Goal: Task Accomplishment & Management: Complete application form

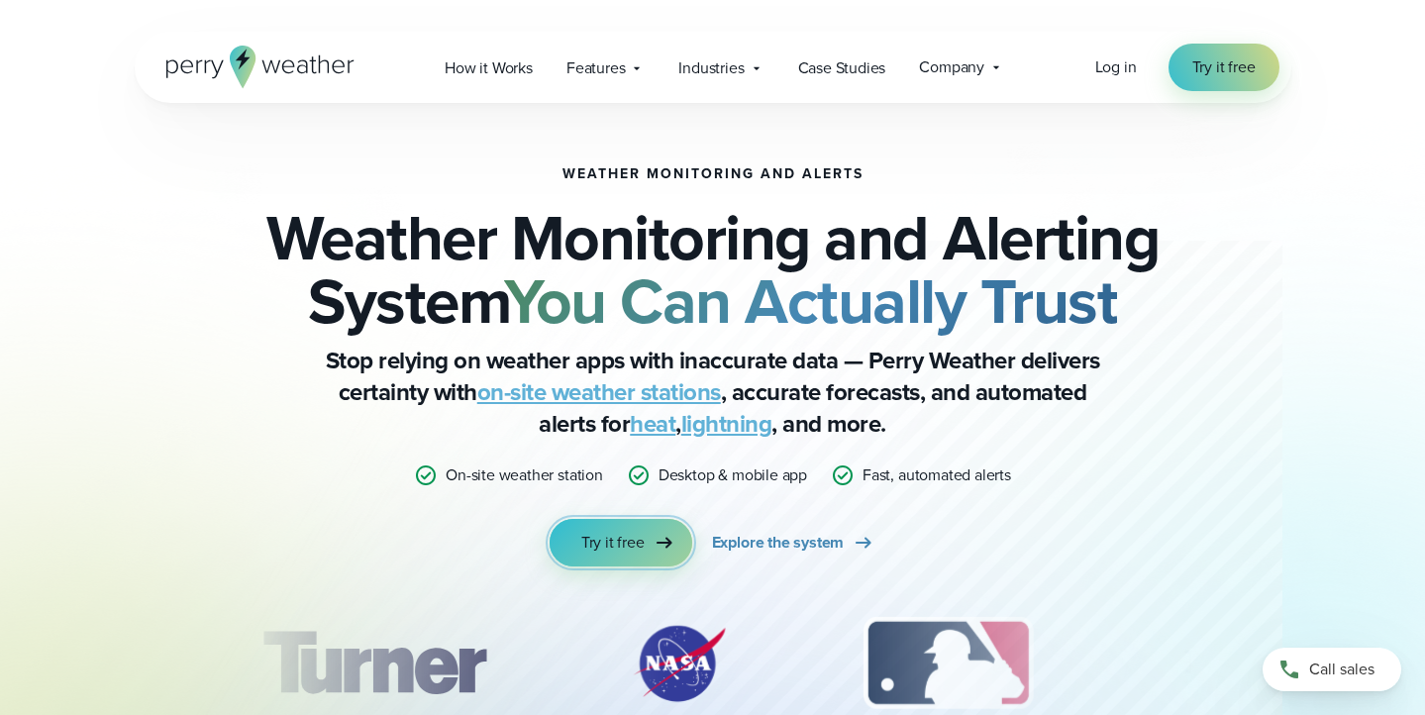
click at [624, 542] on span "Try it free" at bounding box center [612, 543] width 63 height 24
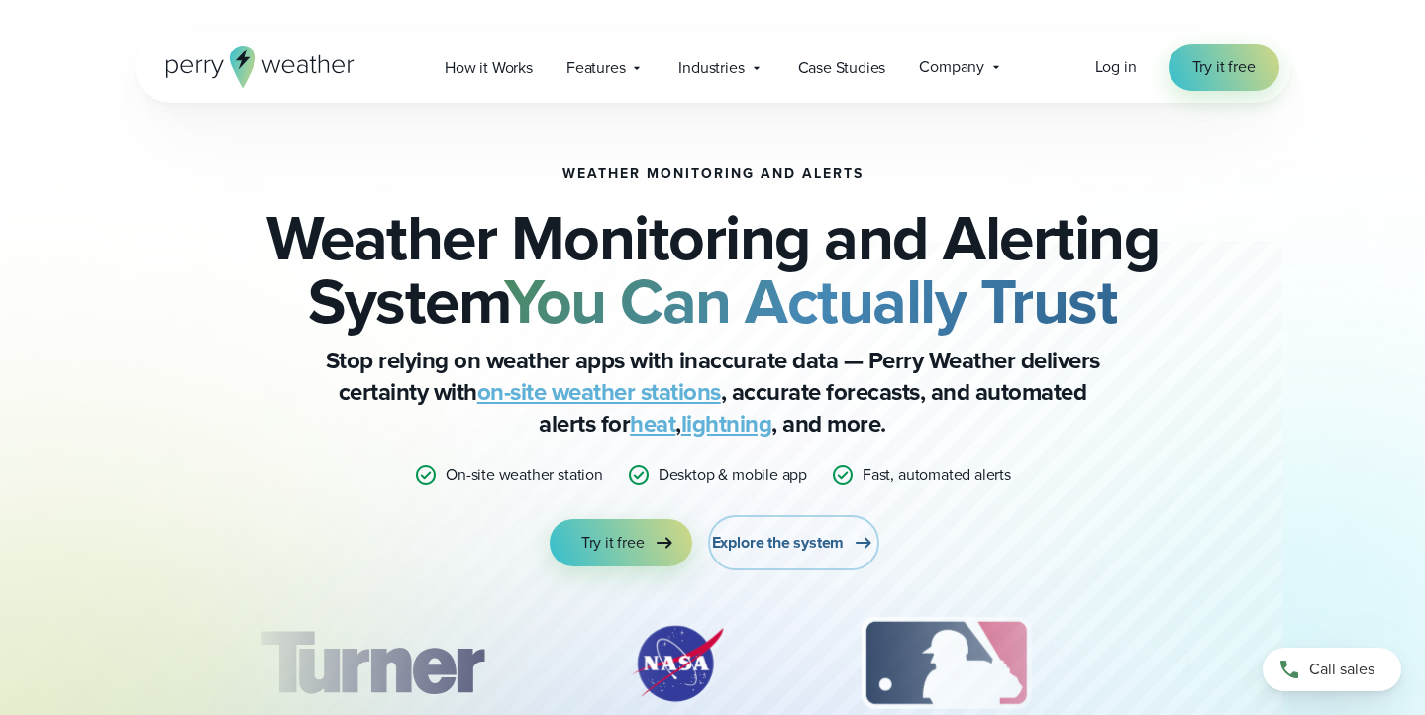
click at [862, 537] on icon at bounding box center [863, 543] width 24 height 24
